Goal: Task Accomplishment & Management: Complete application form

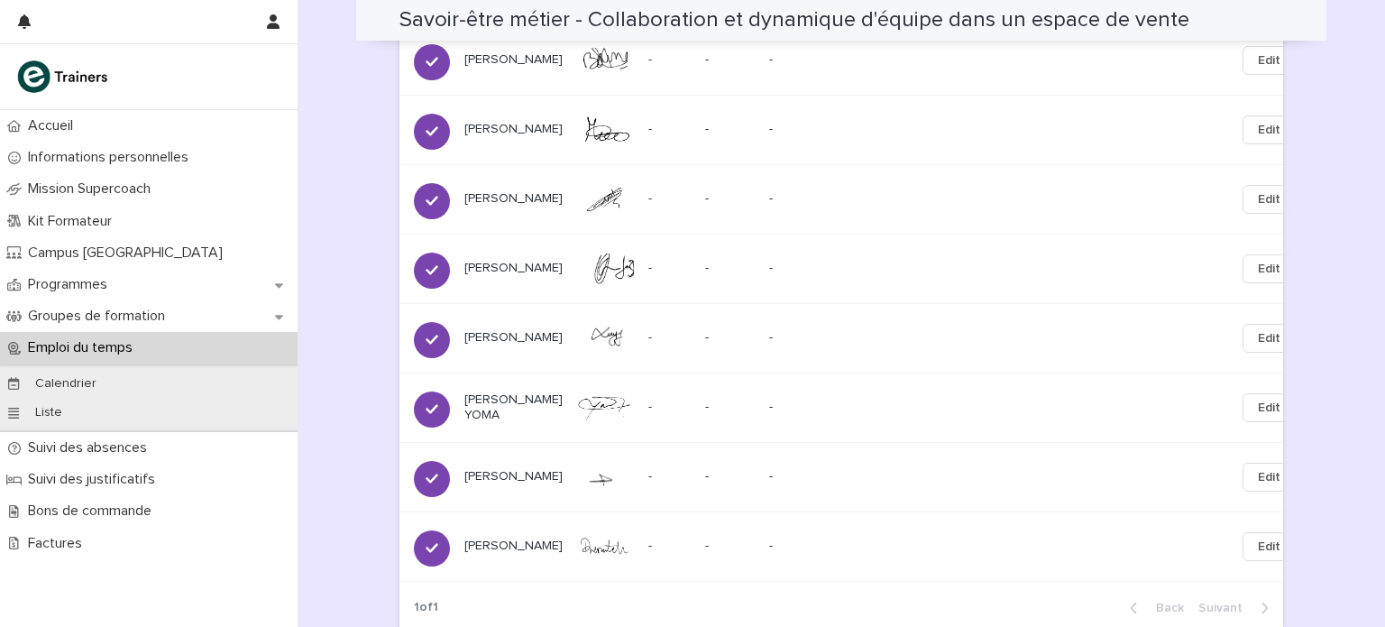
scroll to position [1769, 0]
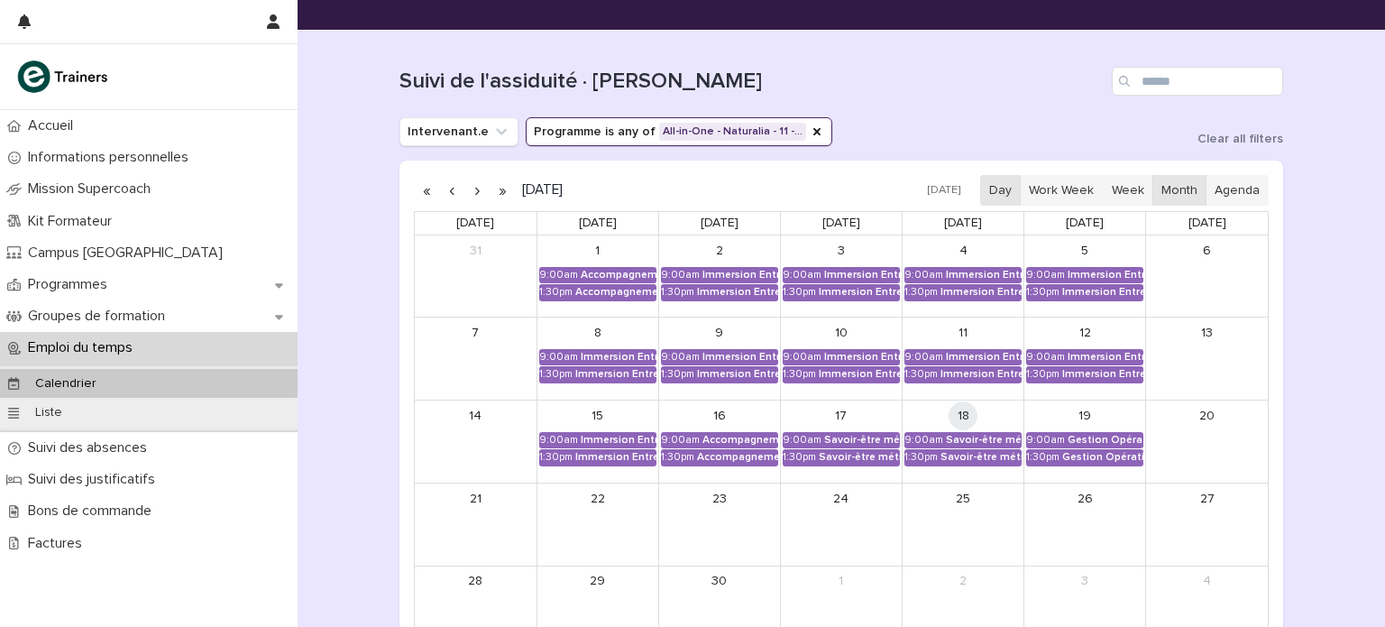
scroll to position [154, 0]
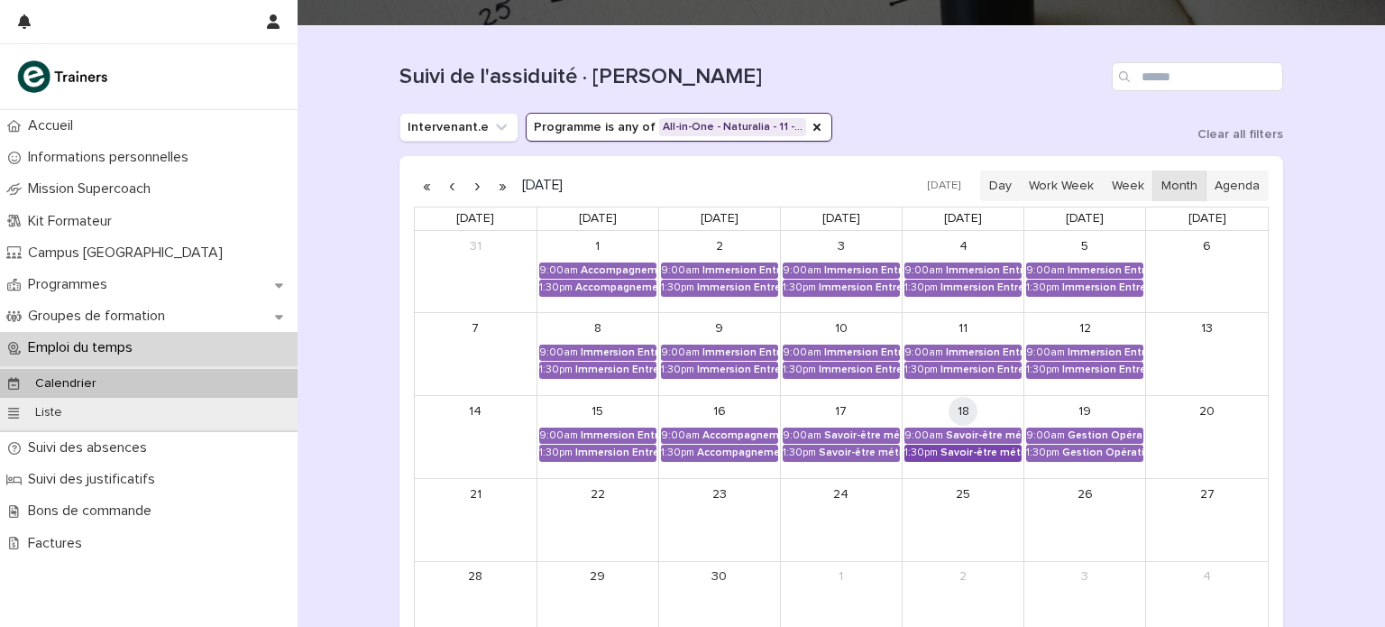
click at [973, 451] on div "Savoir-être métier - Collaboration et dynamique d'équipe dans un espace de vente" at bounding box center [981, 452] width 81 height 13
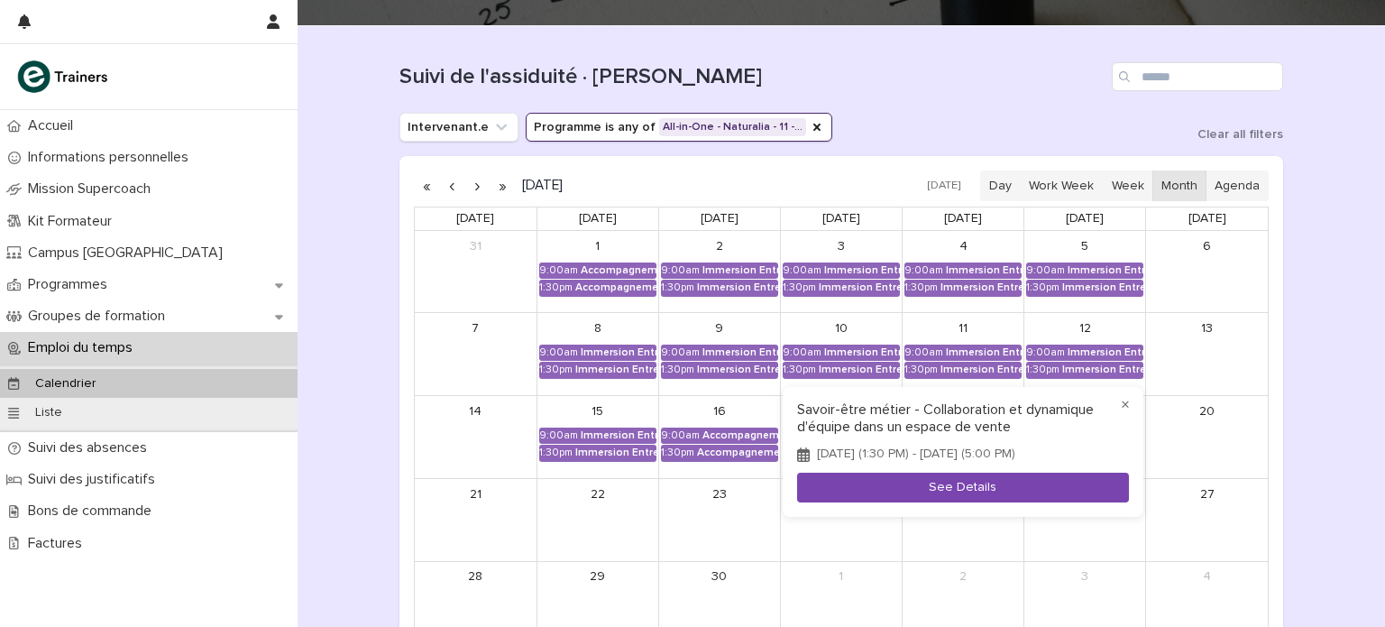
click at [969, 493] on button "See Details" at bounding box center [963, 488] width 332 height 30
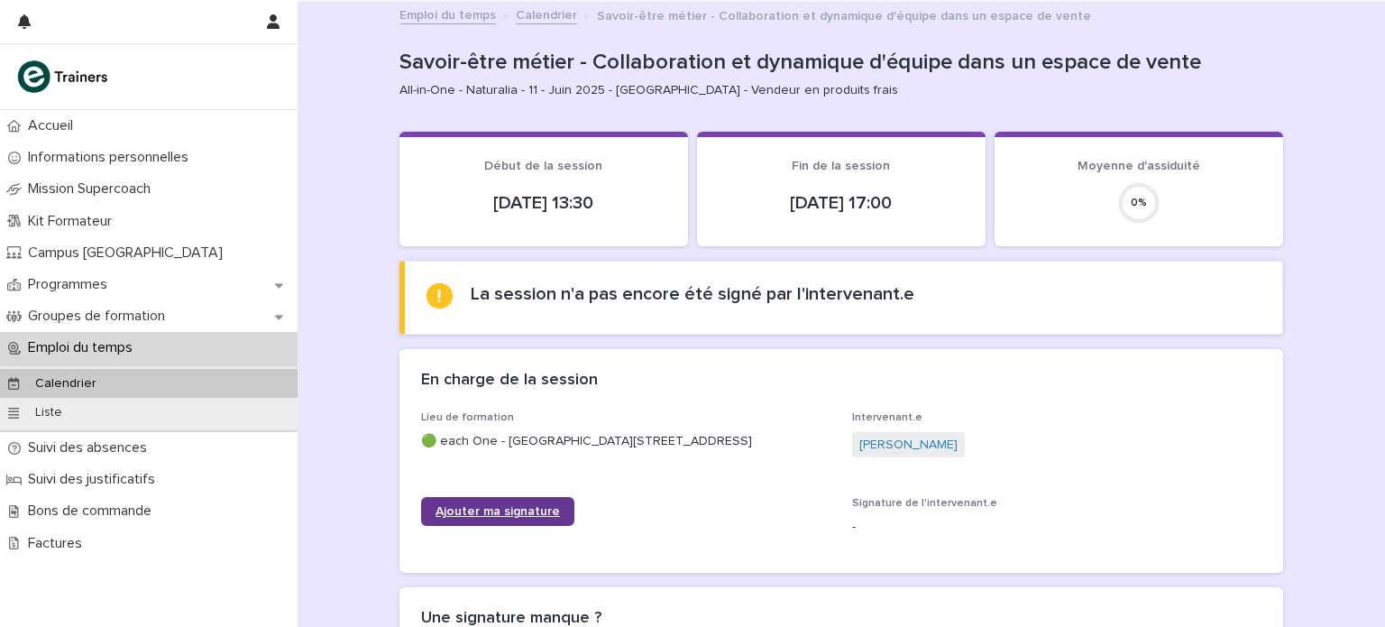
click at [537, 518] on span "Ajouter ma signature" at bounding box center [498, 511] width 124 height 13
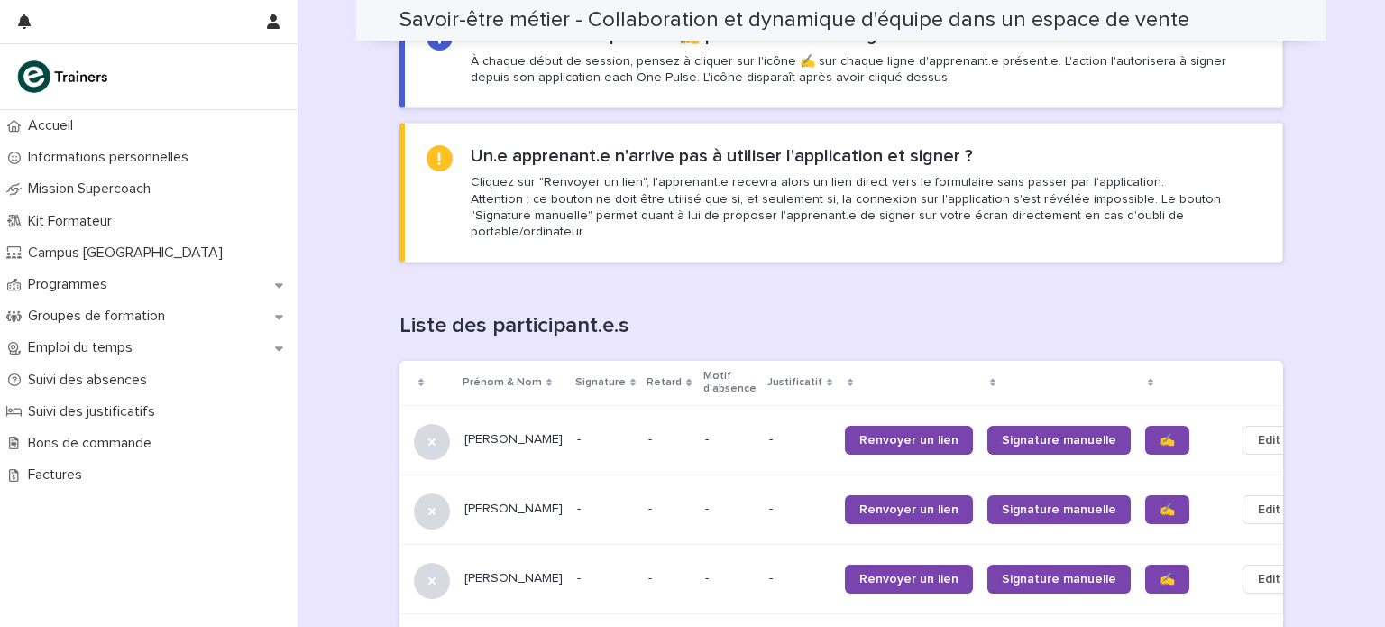
scroll to position [960, 0]
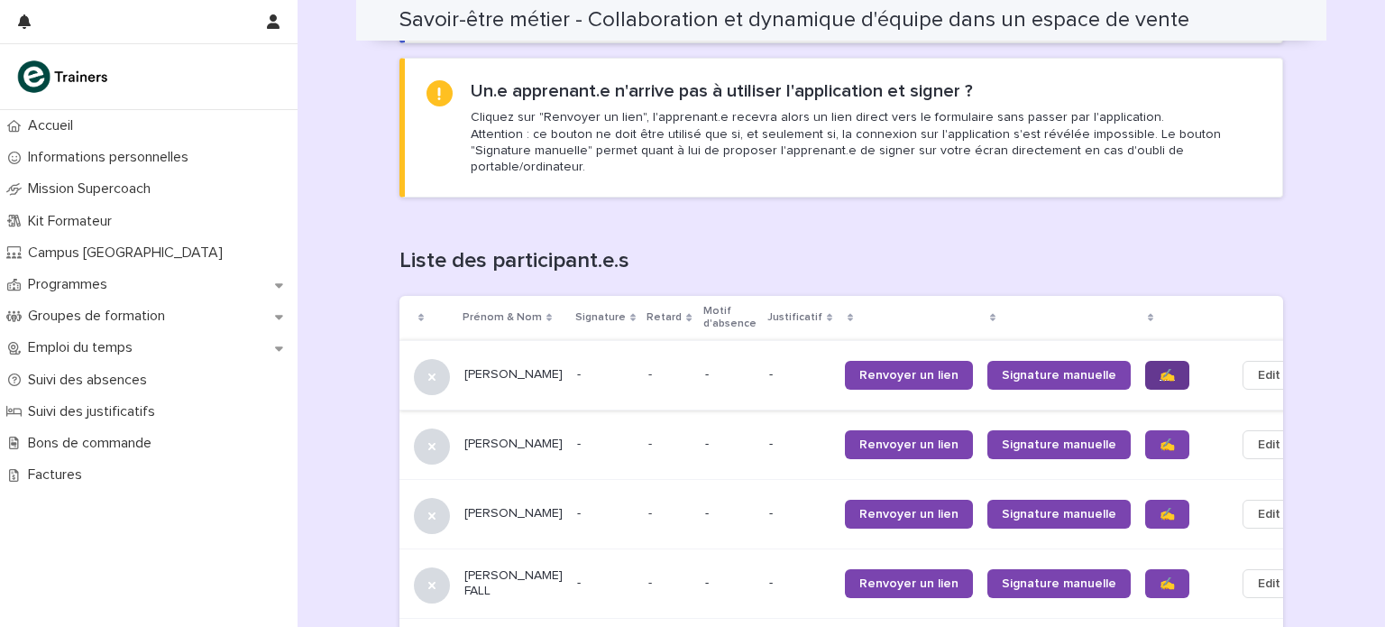
click at [1160, 369] on span "✍️" at bounding box center [1167, 375] width 15 height 13
click at [1160, 438] on span "✍️" at bounding box center [1167, 444] width 15 height 13
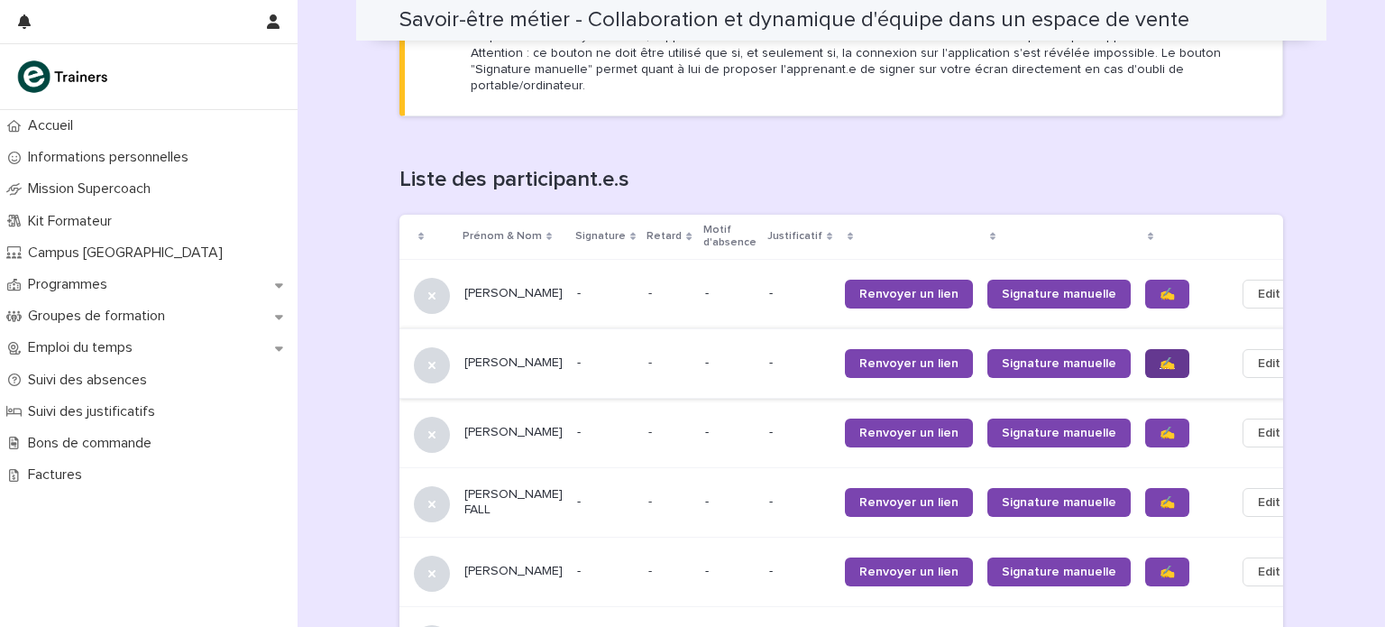
scroll to position [1062, 0]
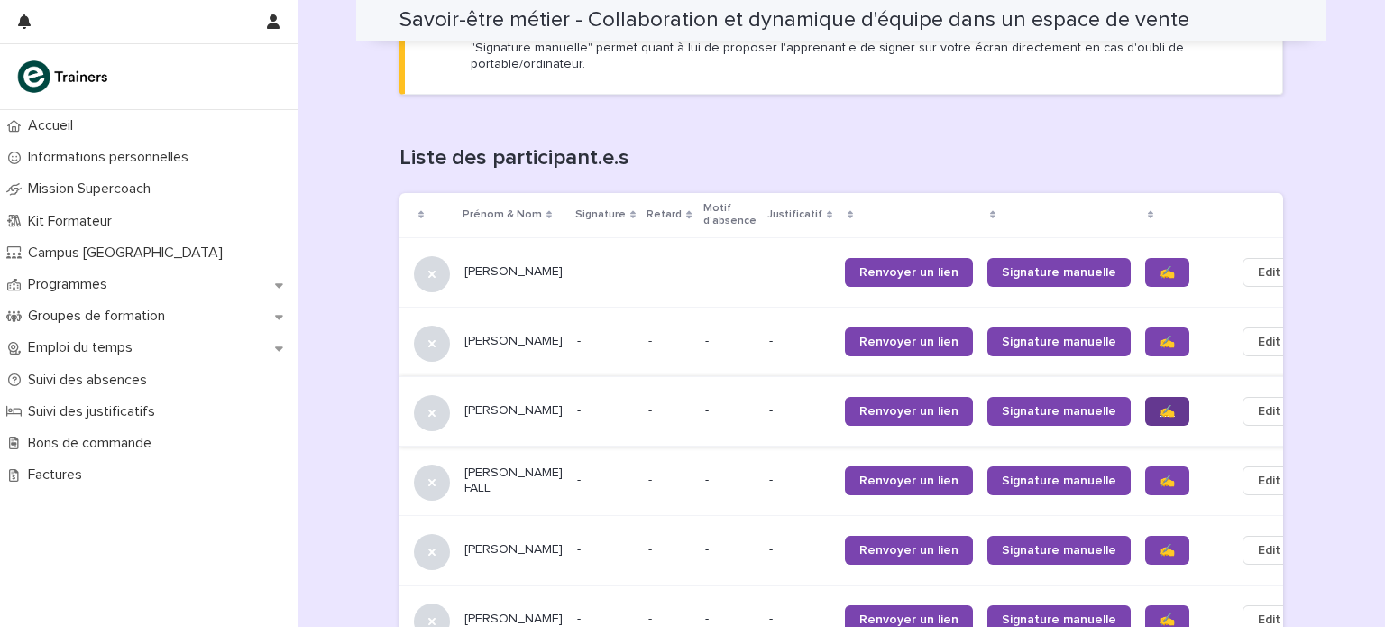
click at [1160, 407] on span "✍️" at bounding box center [1167, 411] width 15 height 13
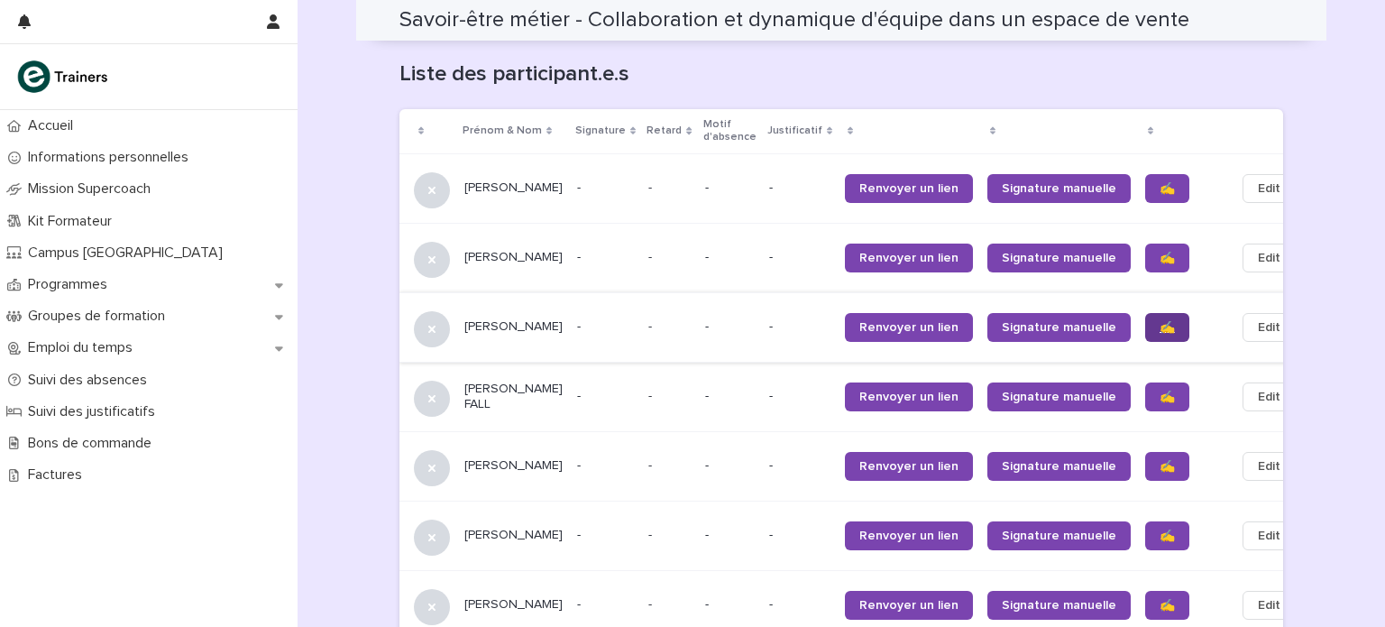
scroll to position [1172, 0]
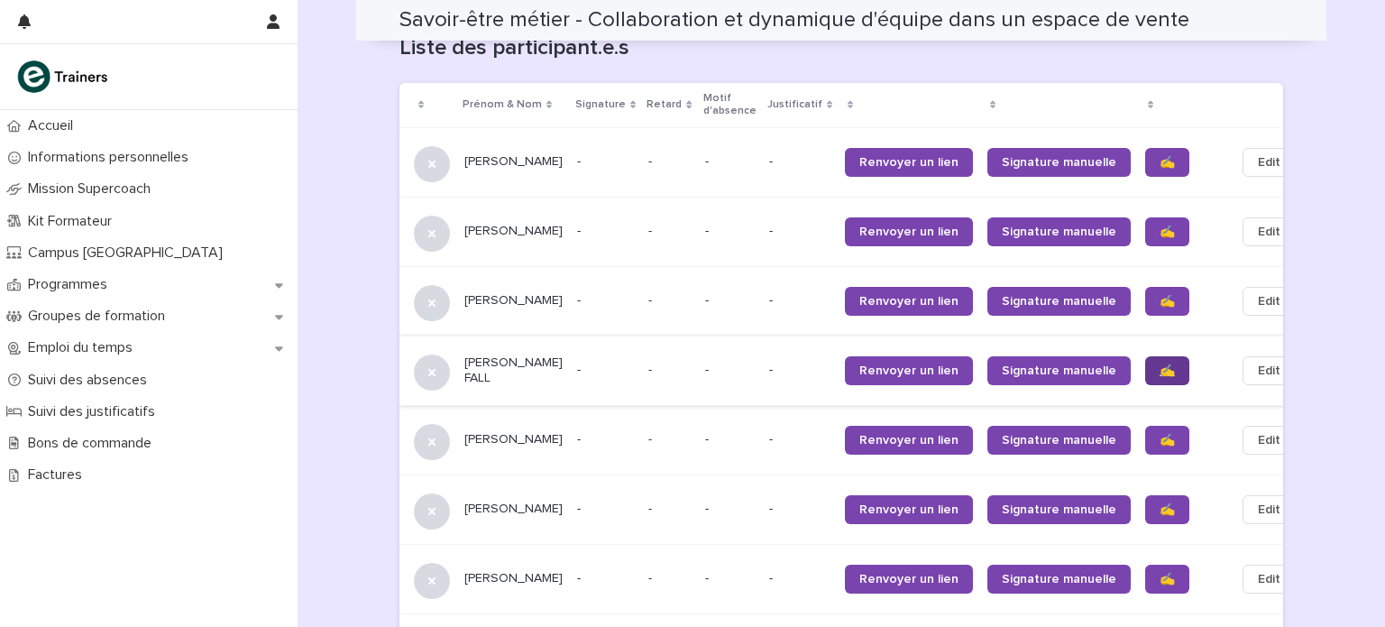
click at [1160, 364] on span "✍️" at bounding box center [1167, 370] width 15 height 13
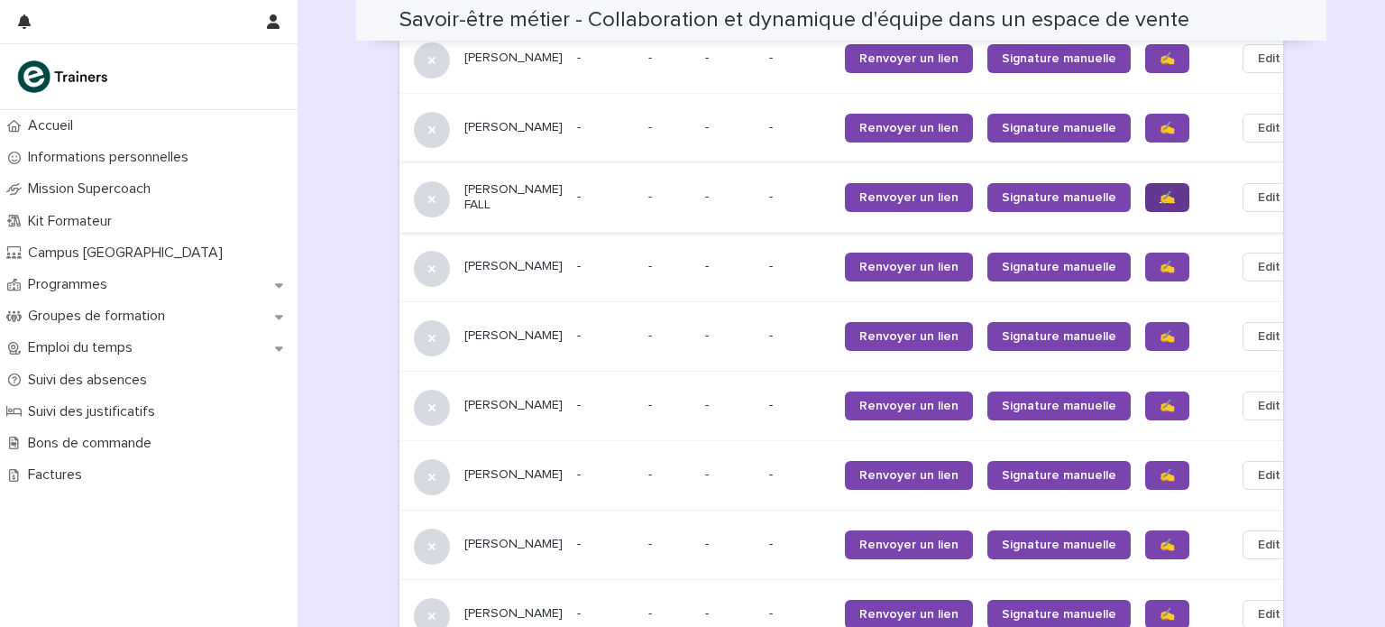
scroll to position [1347, 0]
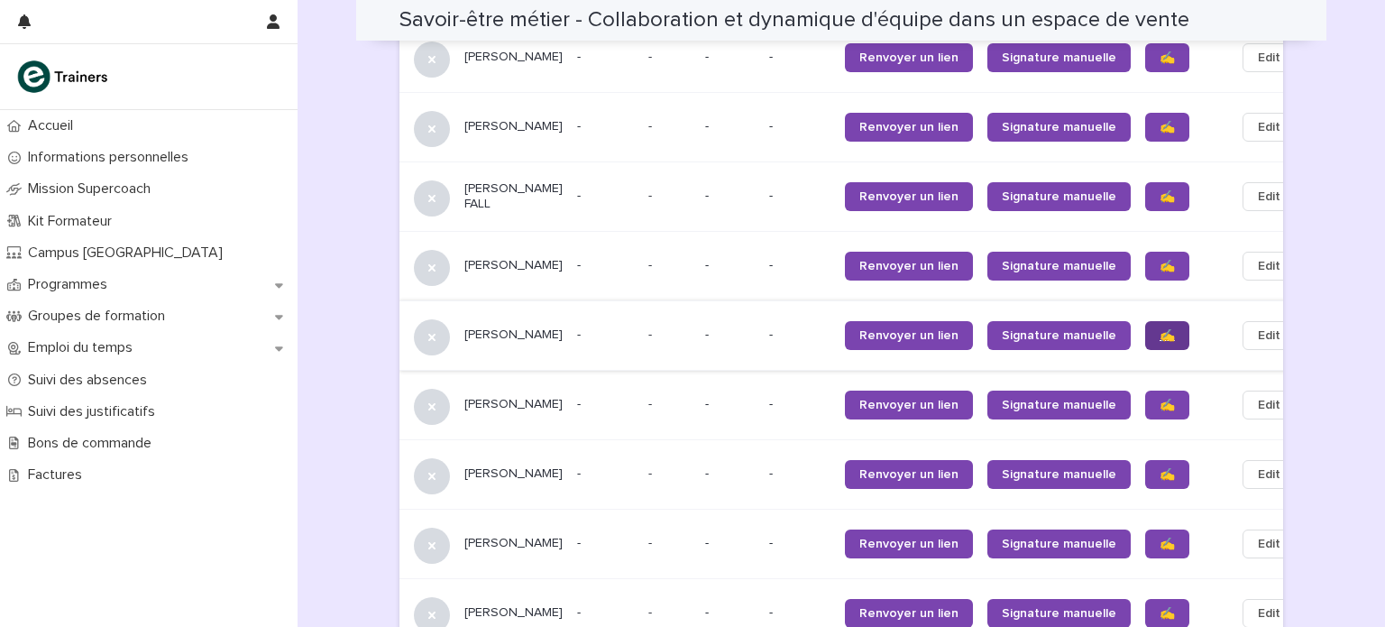
click at [1160, 330] on span "✍️" at bounding box center [1167, 335] width 15 height 13
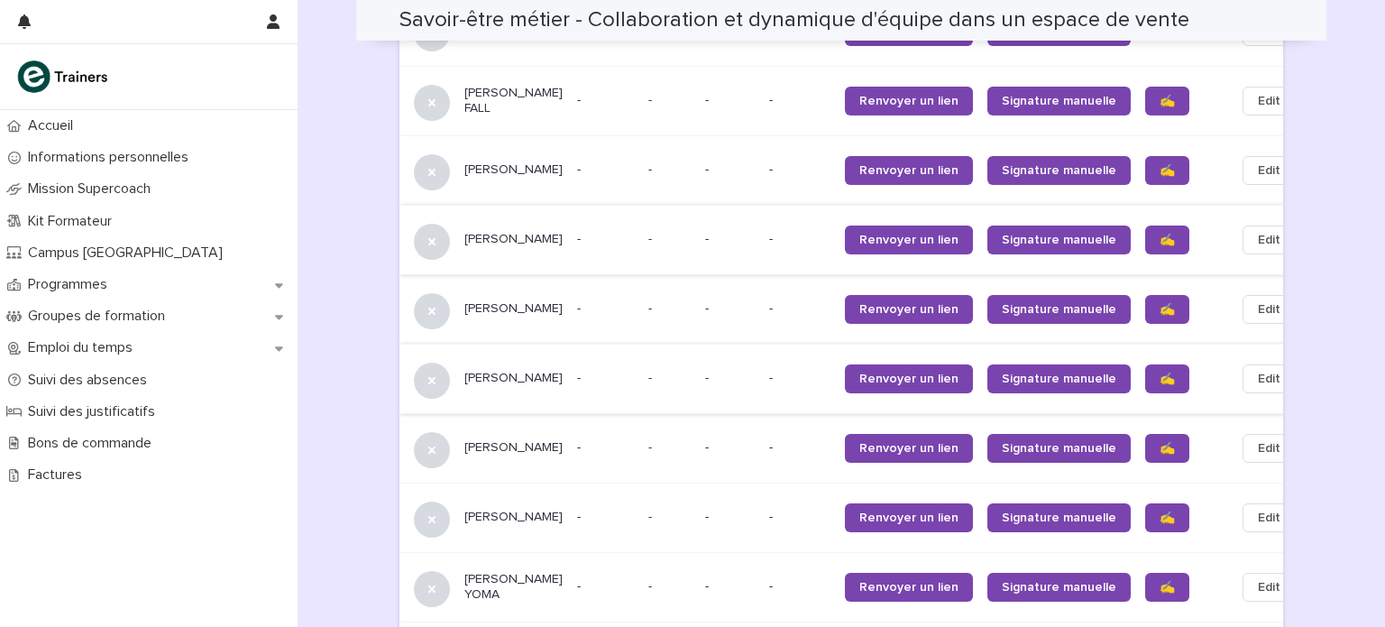
scroll to position [1461, 0]
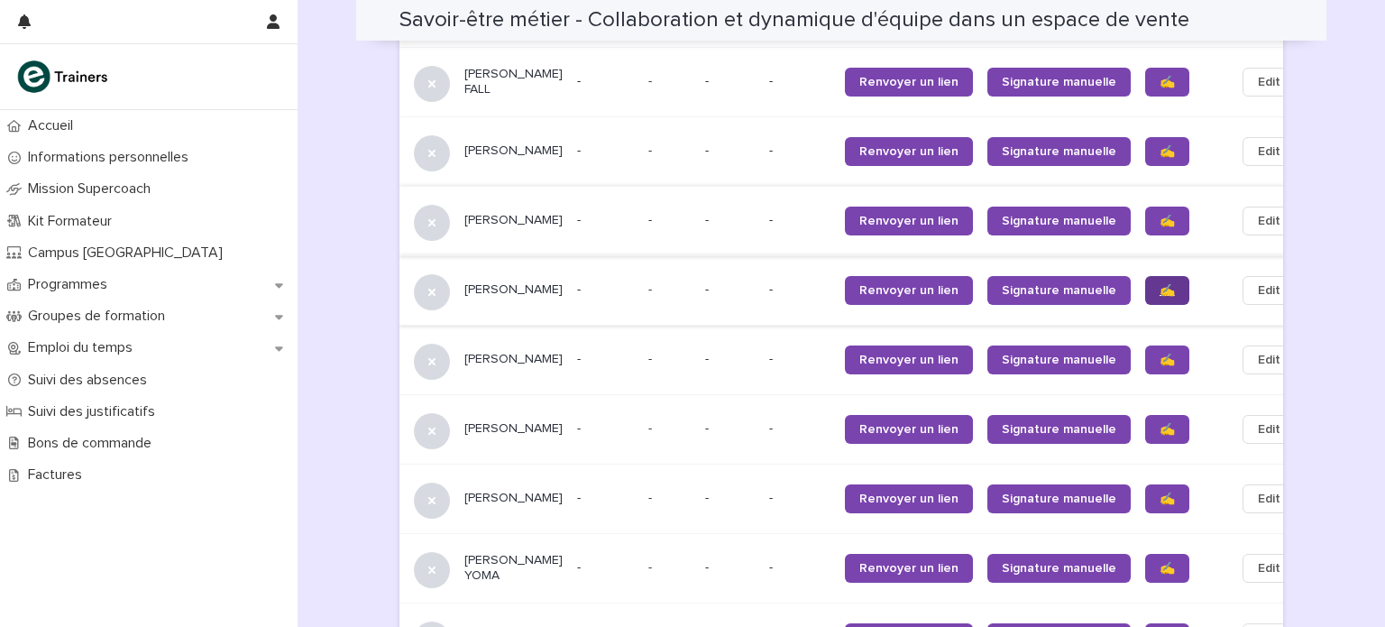
click at [1160, 289] on span "✍️" at bounding box center [1167, 290] width 15 height 13
click at [1160, 354] on span "✍️" at bounding box center [1167, 360] width 15 height 13
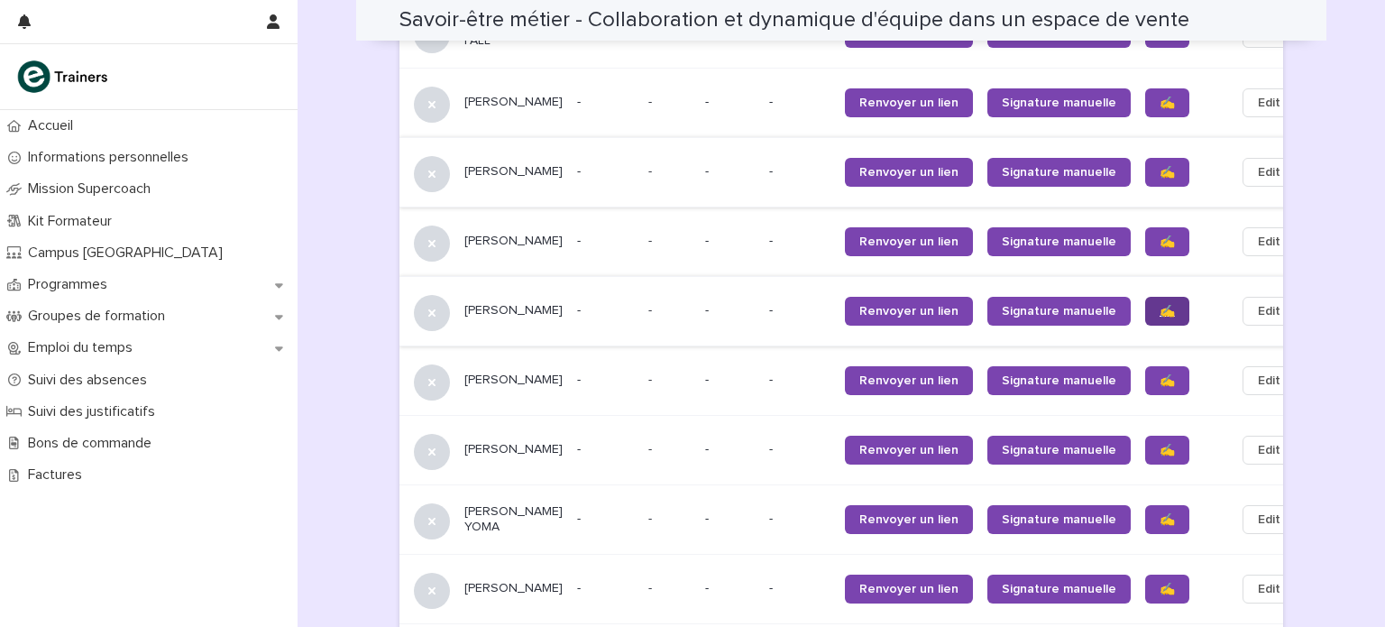
scroll to position [1519, 0]
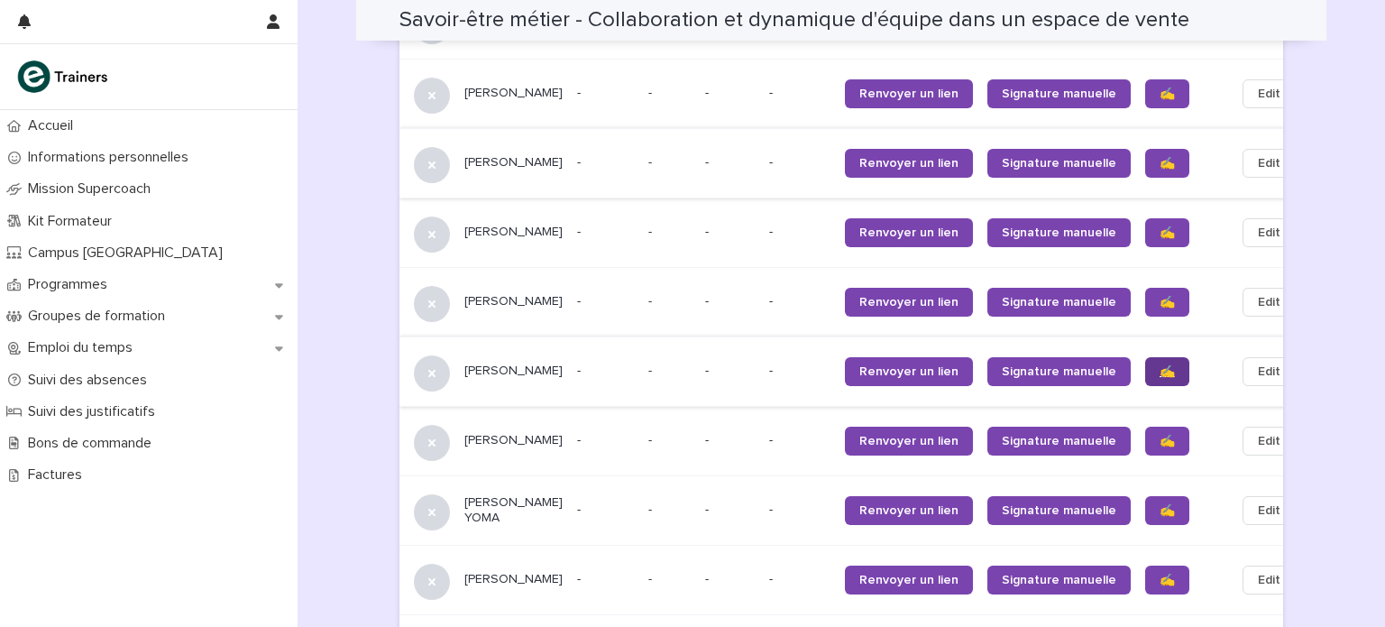
click at [1160, 368] on span "✍️" at bounding box center [1167, 371] width 15 height 13
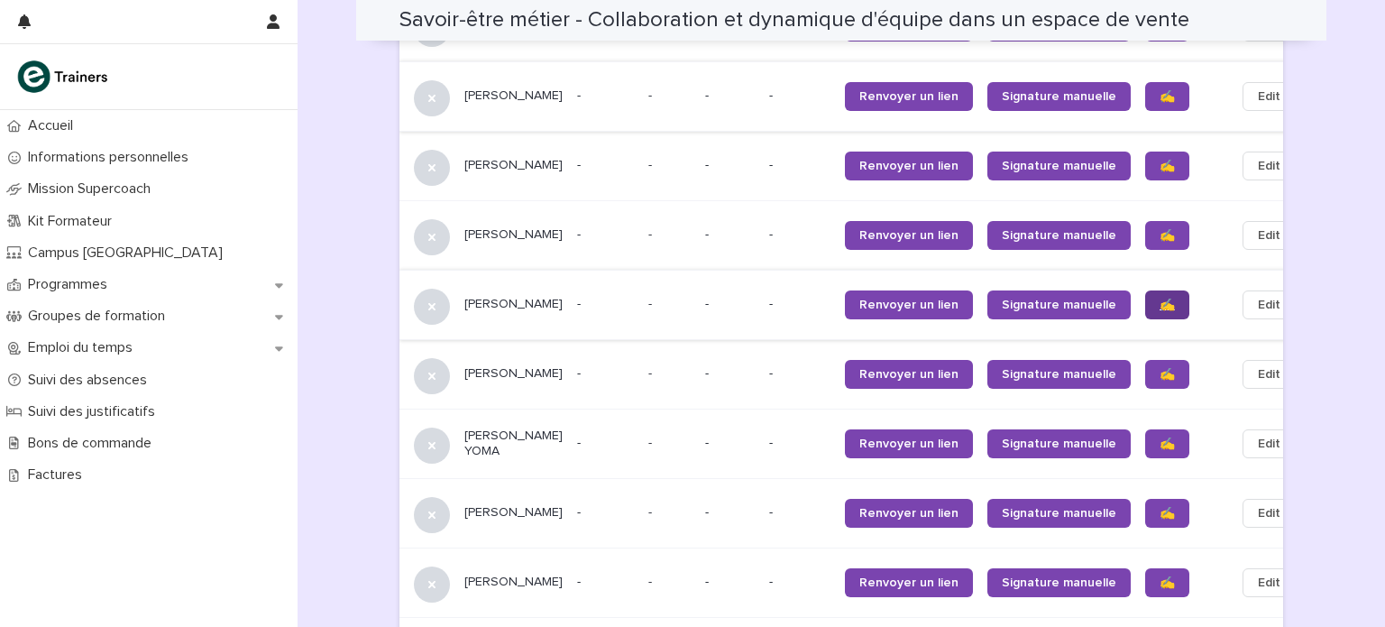
scroll to position [1607, 0]
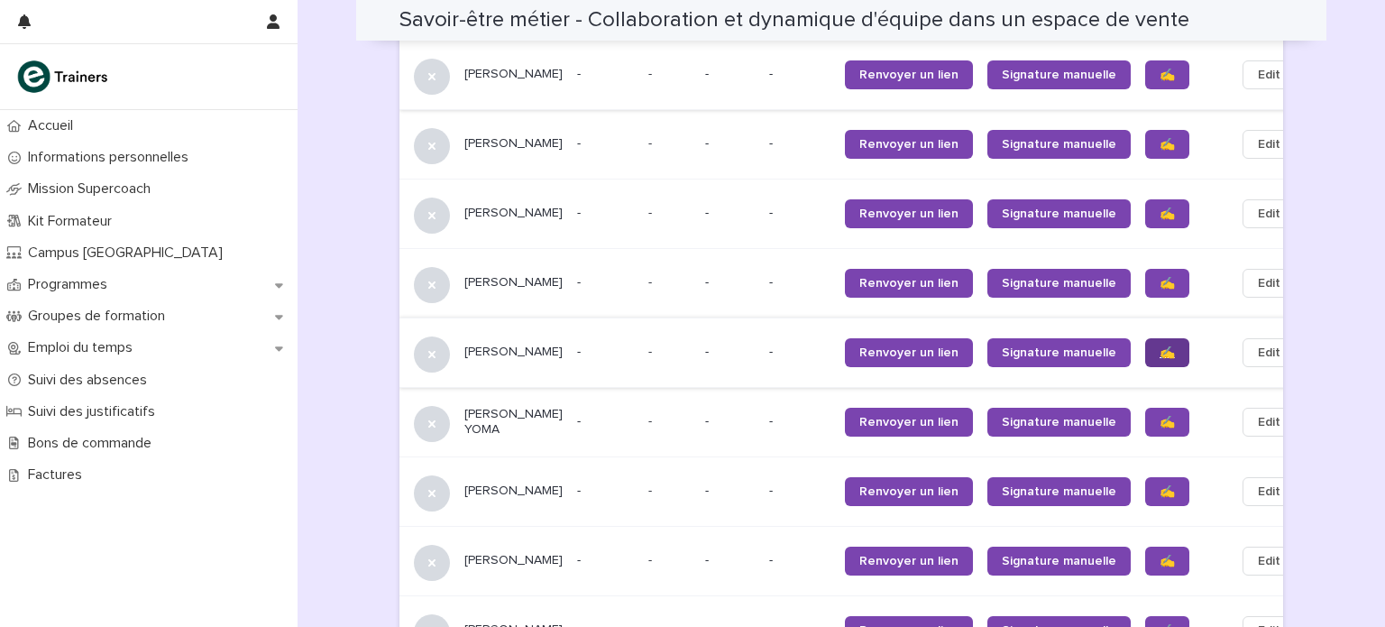
click at [1160, 358] on span "✍️" at bounding box center [1167, 352] width 15 height 13
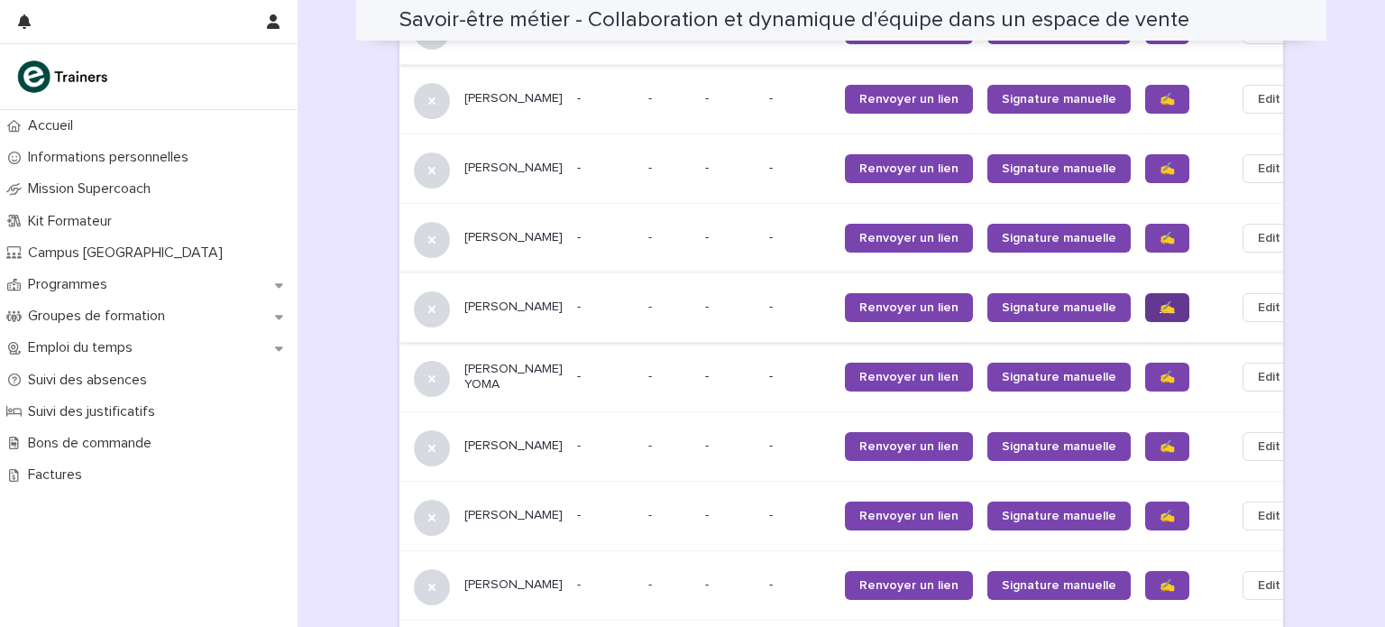
scroll to position [1661, 0]
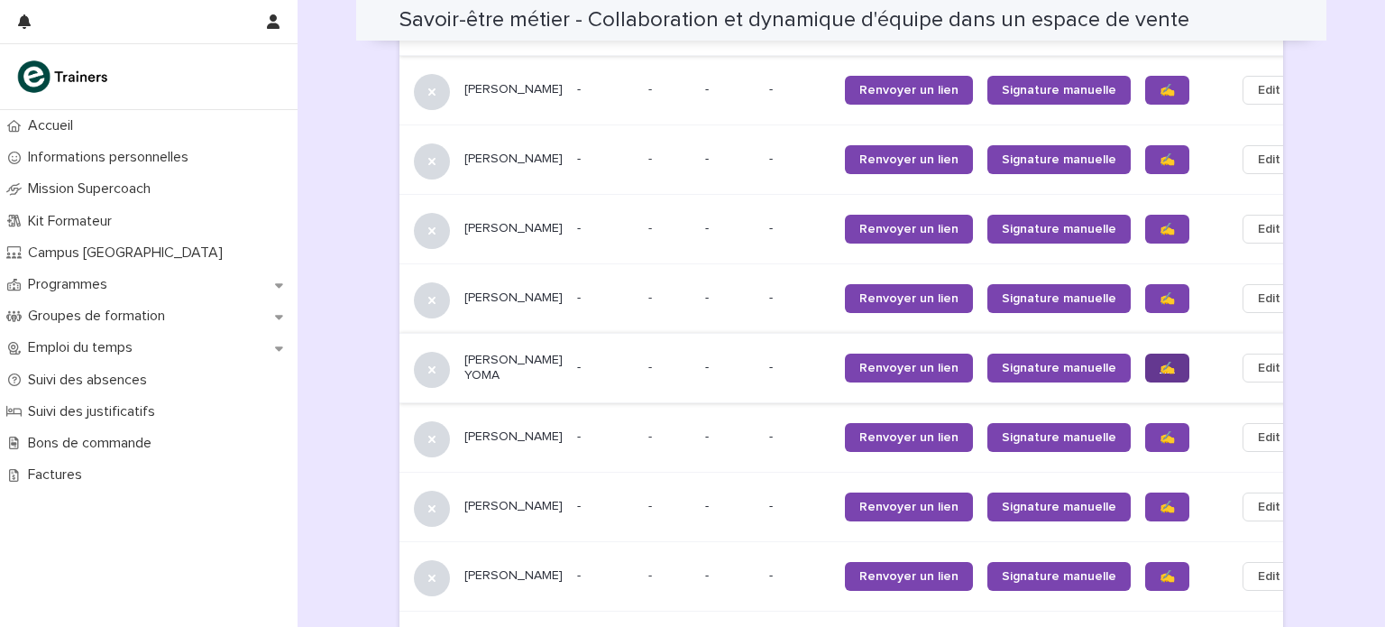
click at [1160, 367] on span "✍️" at bounding box center [1167, 368] width 15 height 13
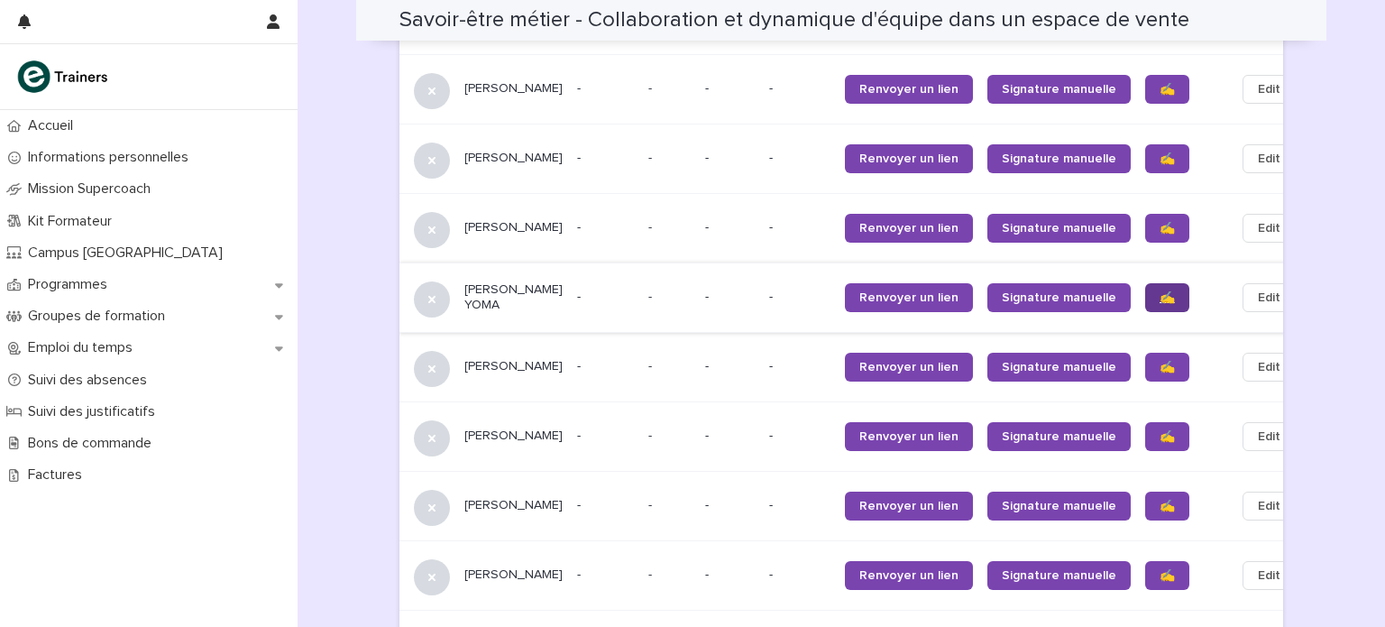
scroll to position [1735, 0]
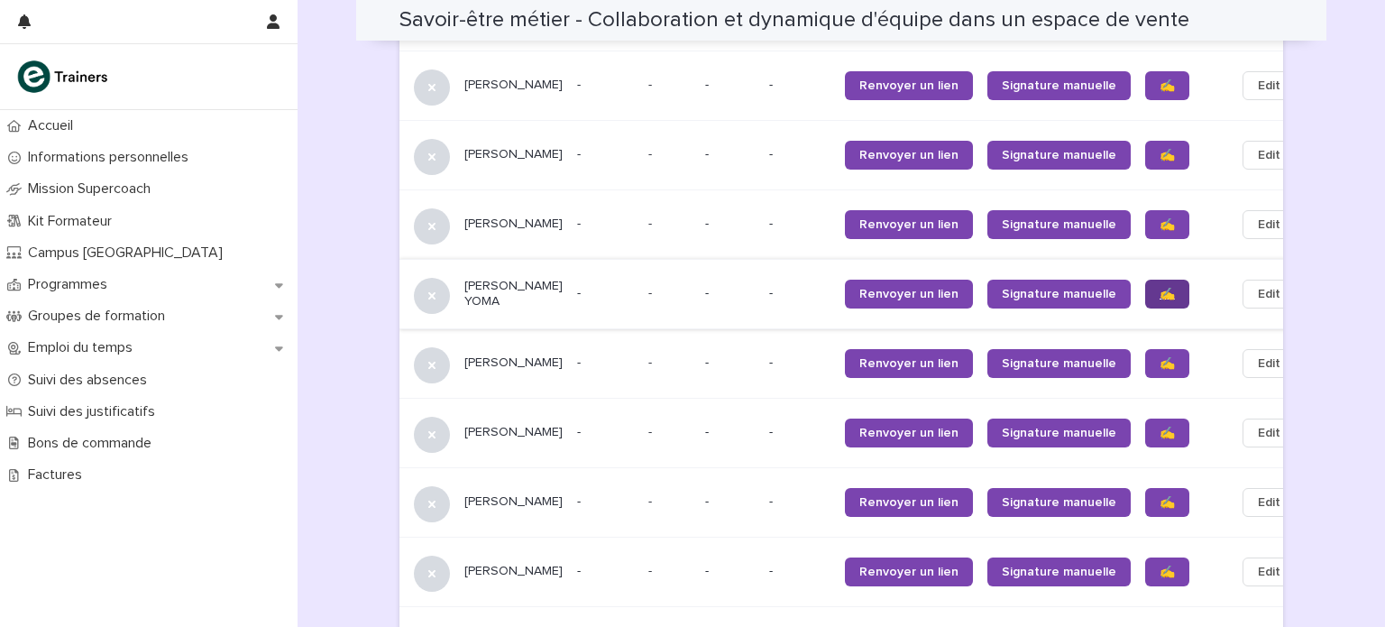
click at [1160, 367] on span "✍️" at bounding box center [1167, 363] width 15 height 13
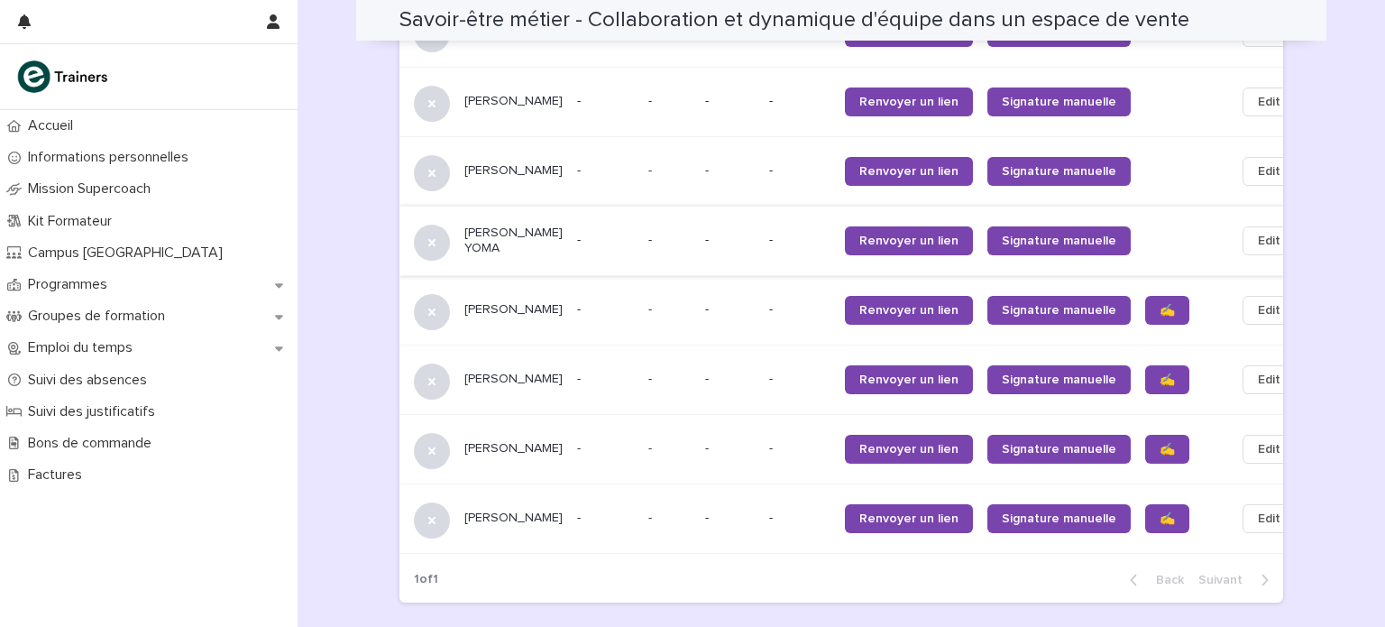
scroll to position [1797, 0]
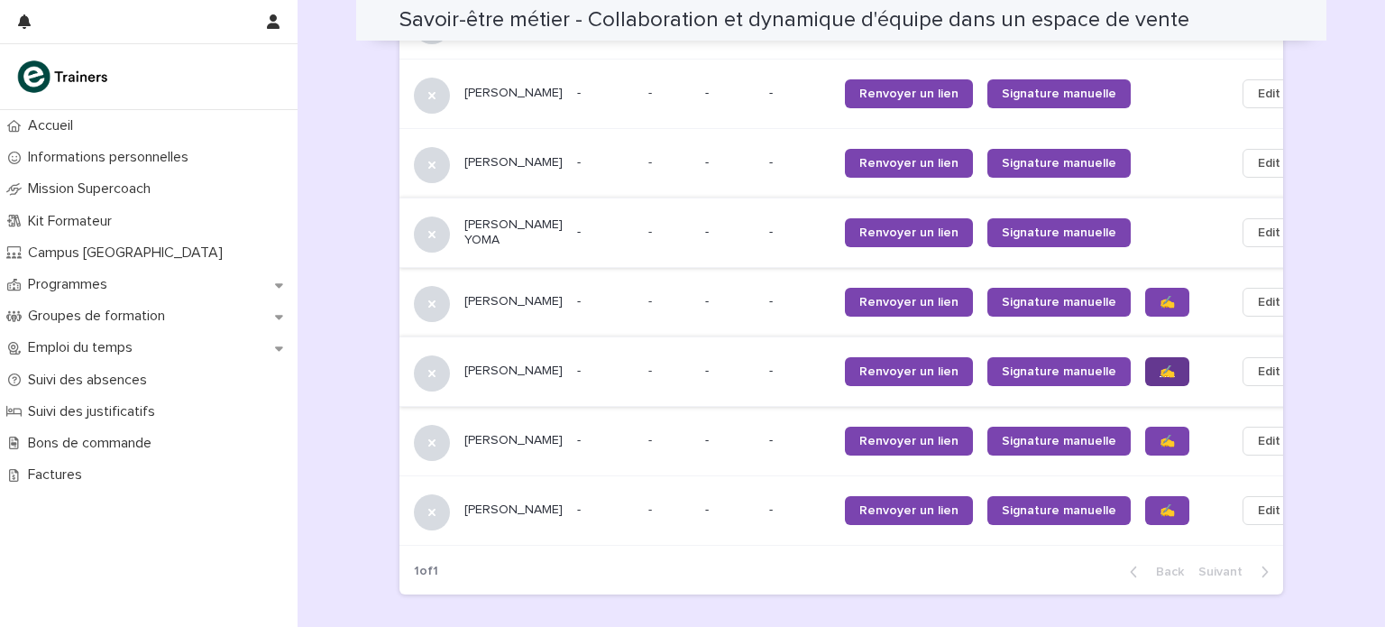
click at [1160, 378] on span "✍️" at bounding box center [1167, 371] width 15 height 13
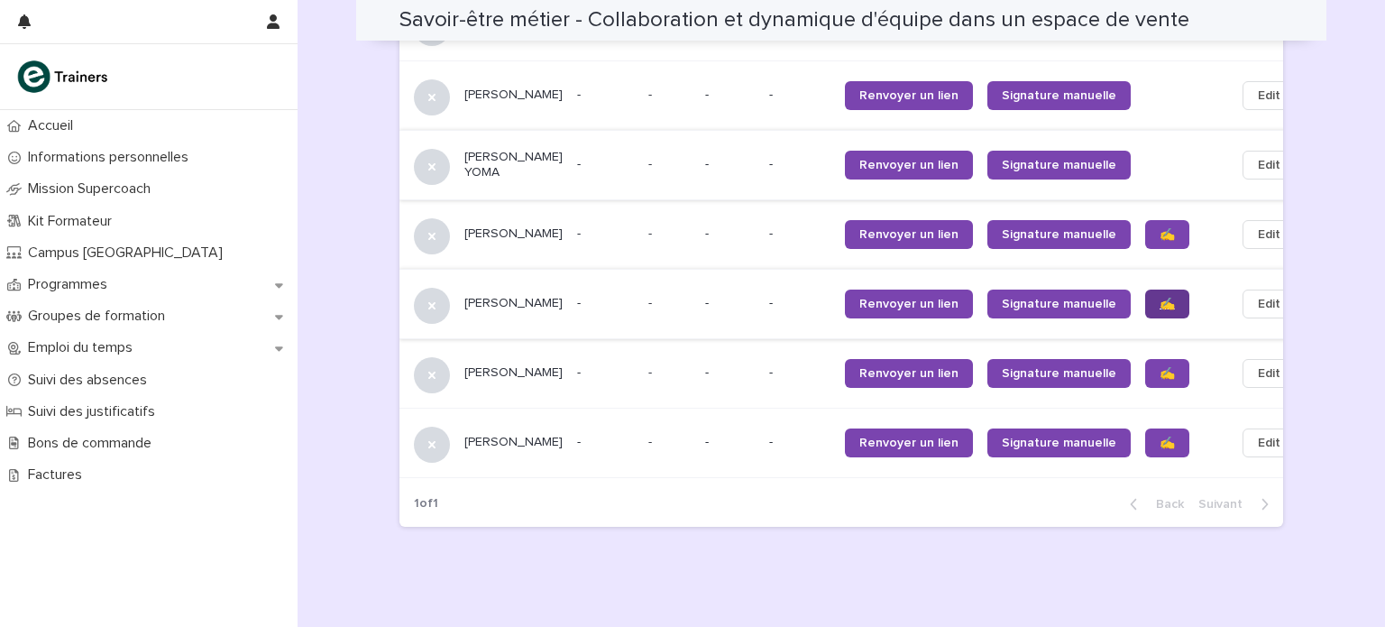
scroll to position [1871, 0]
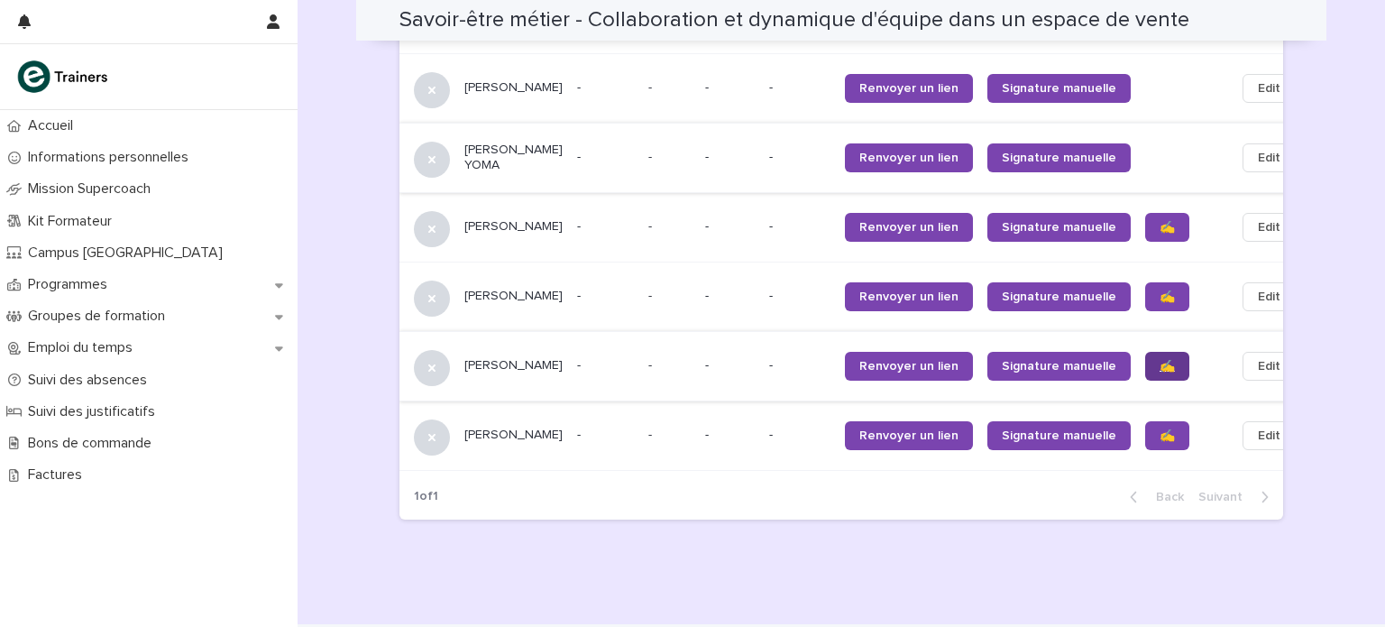
click at [1160, 372] on span "✍️" at bounding box center [1167, 366] width 15 height 13
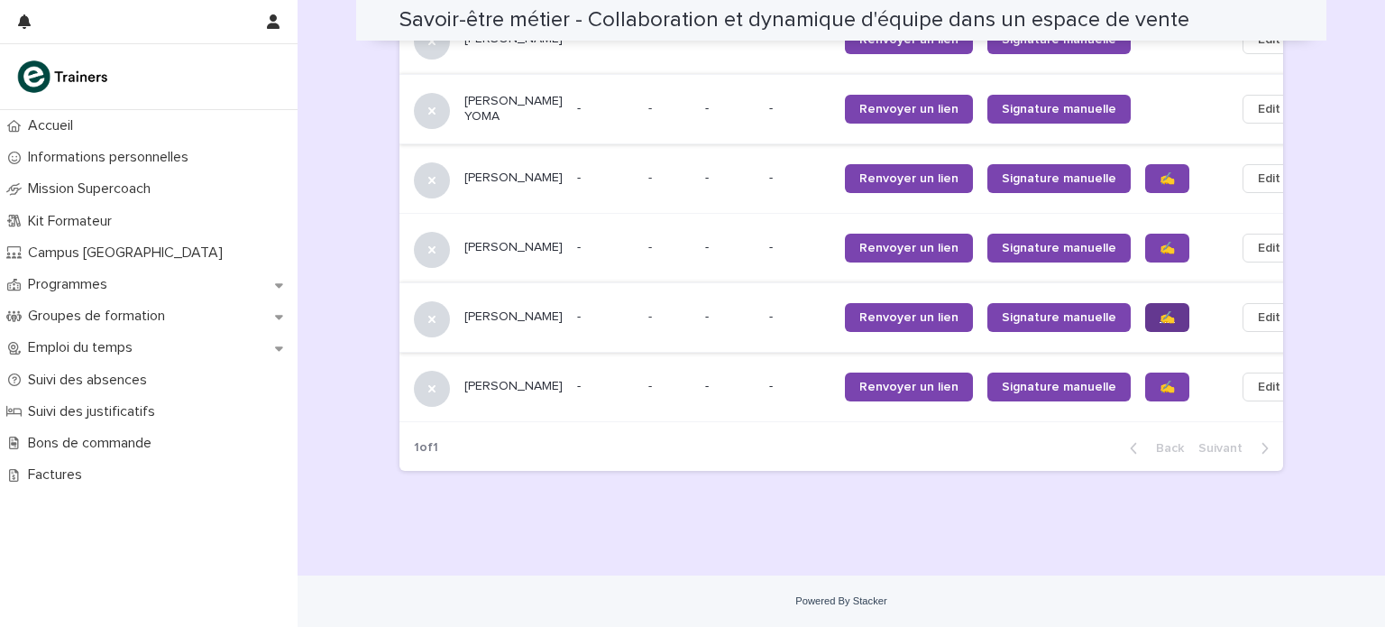
scroll to position [1932, 0]
click at [1160, 381] on span "✍️" at bounding box center [1167, 387] width 15 height 13
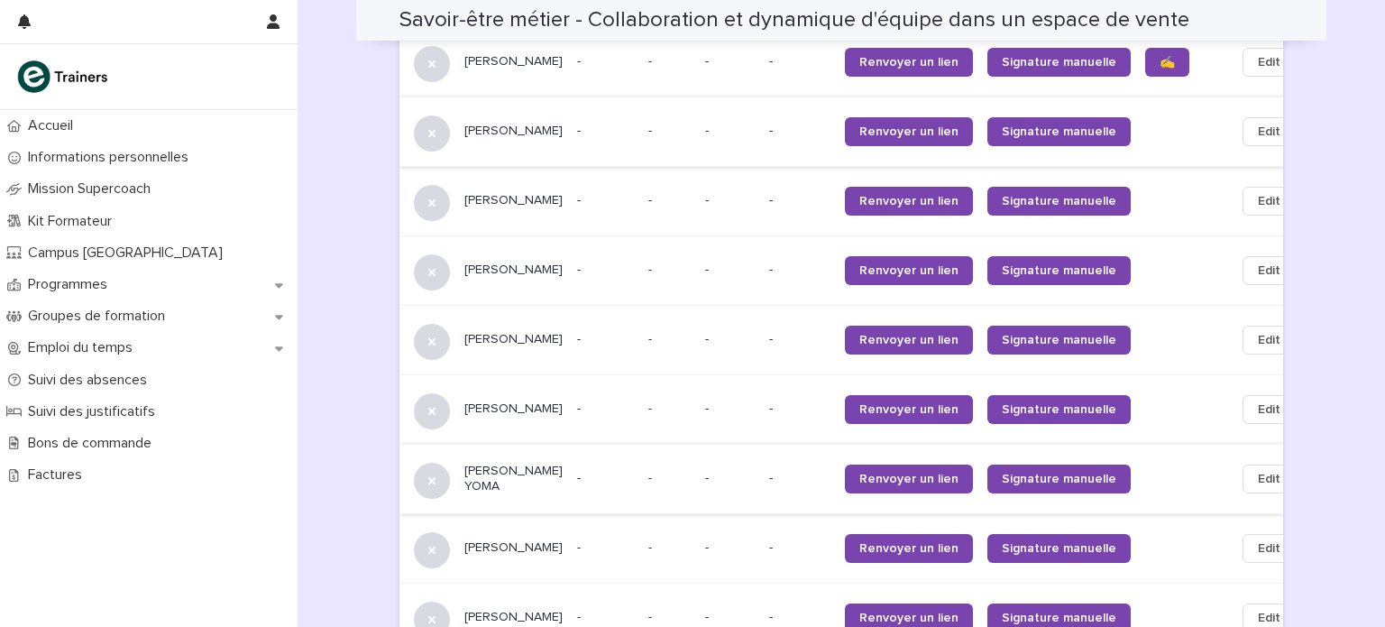
scroll to position [1553, 0]
